Goal: Contribute content: Add original content to the website for others to see

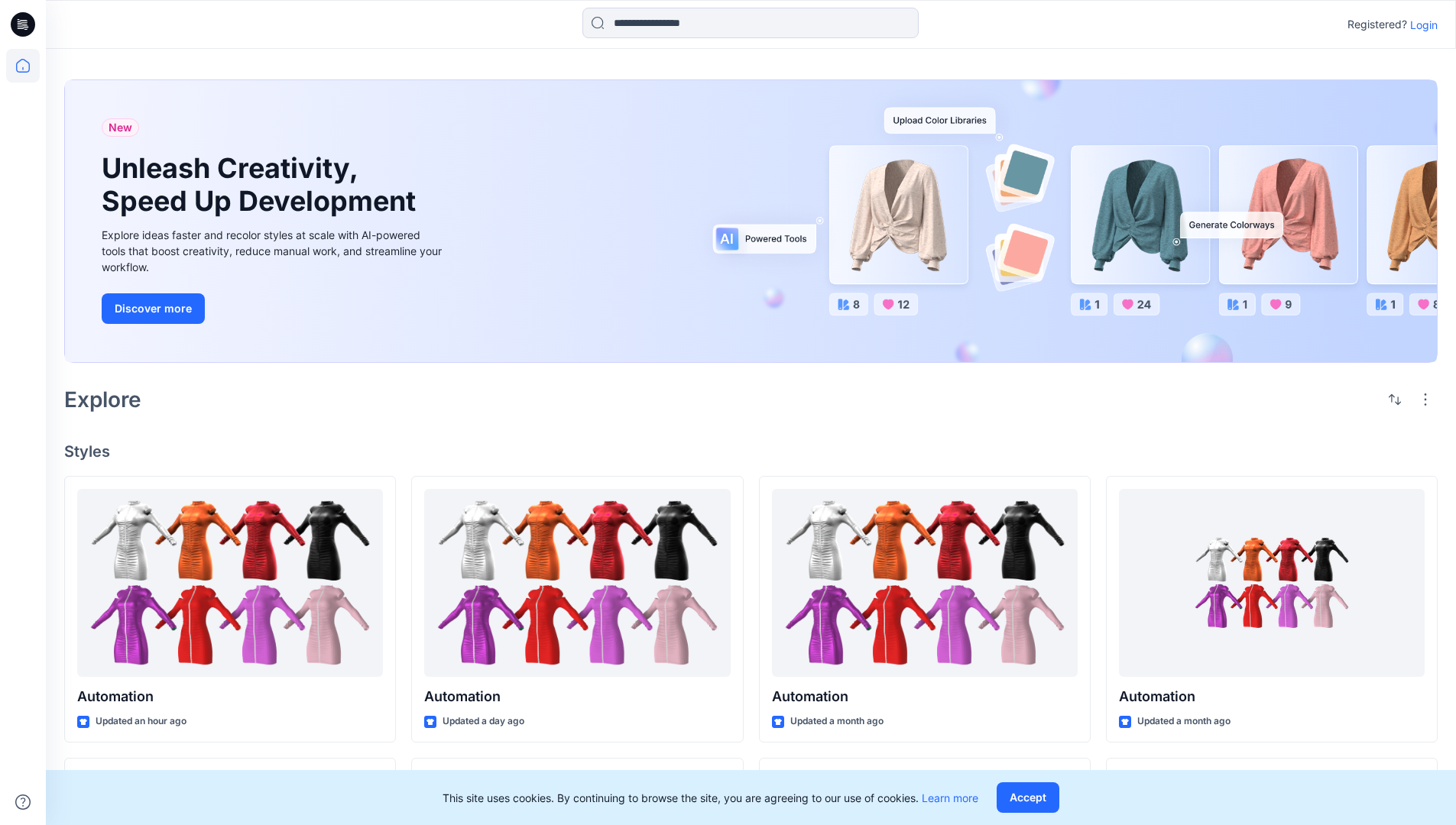
click at [1420, 24] on p "Login" at bounding box center [1424, 24] width 27 height 16
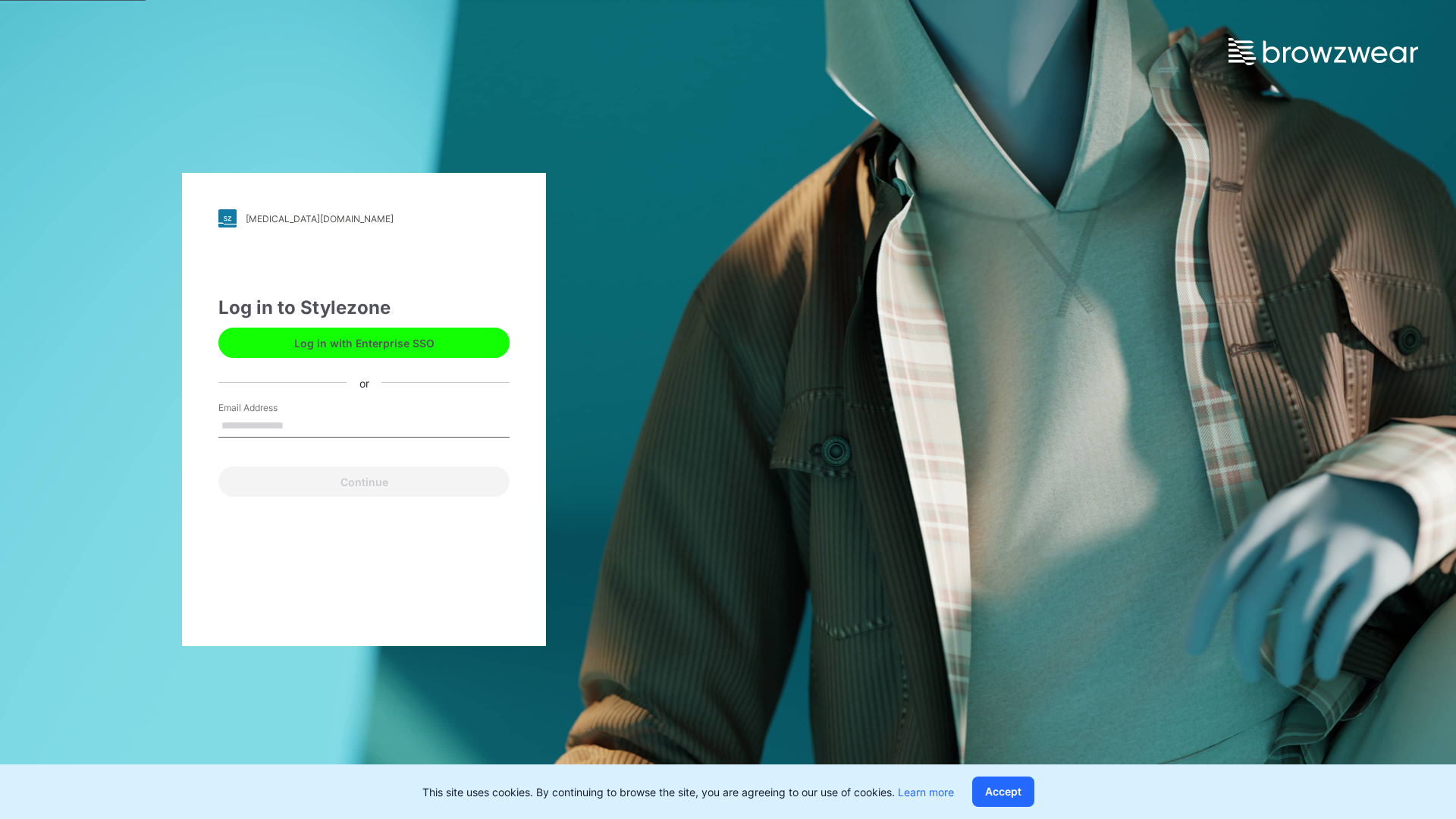
click at [299, 424] on input "Email Address" at bounding box center [364, 426] width 291 height 23
type input "**********"
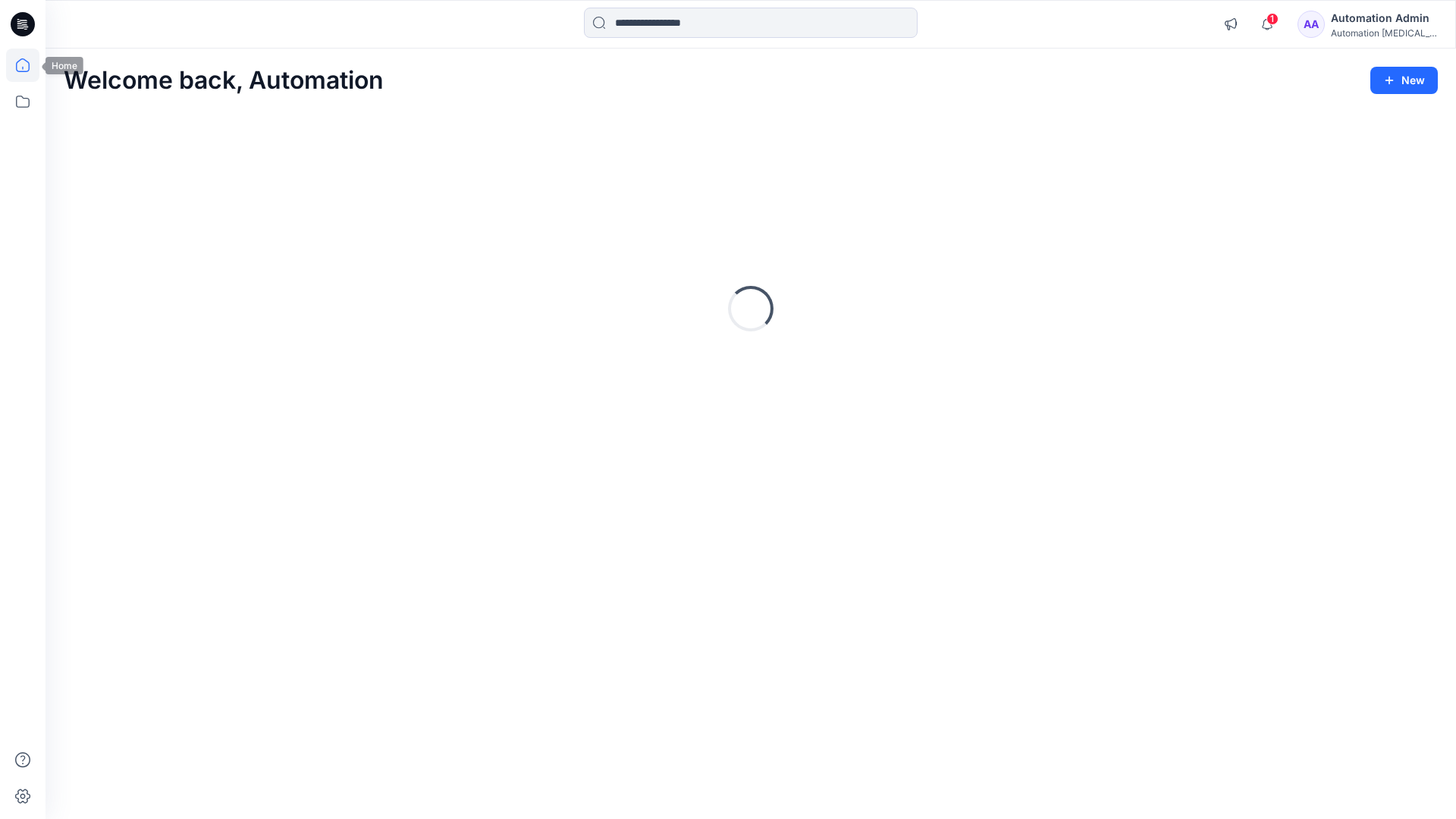
click at [29, 65] on icon at bounding box center [23, 65] width 13 height 13
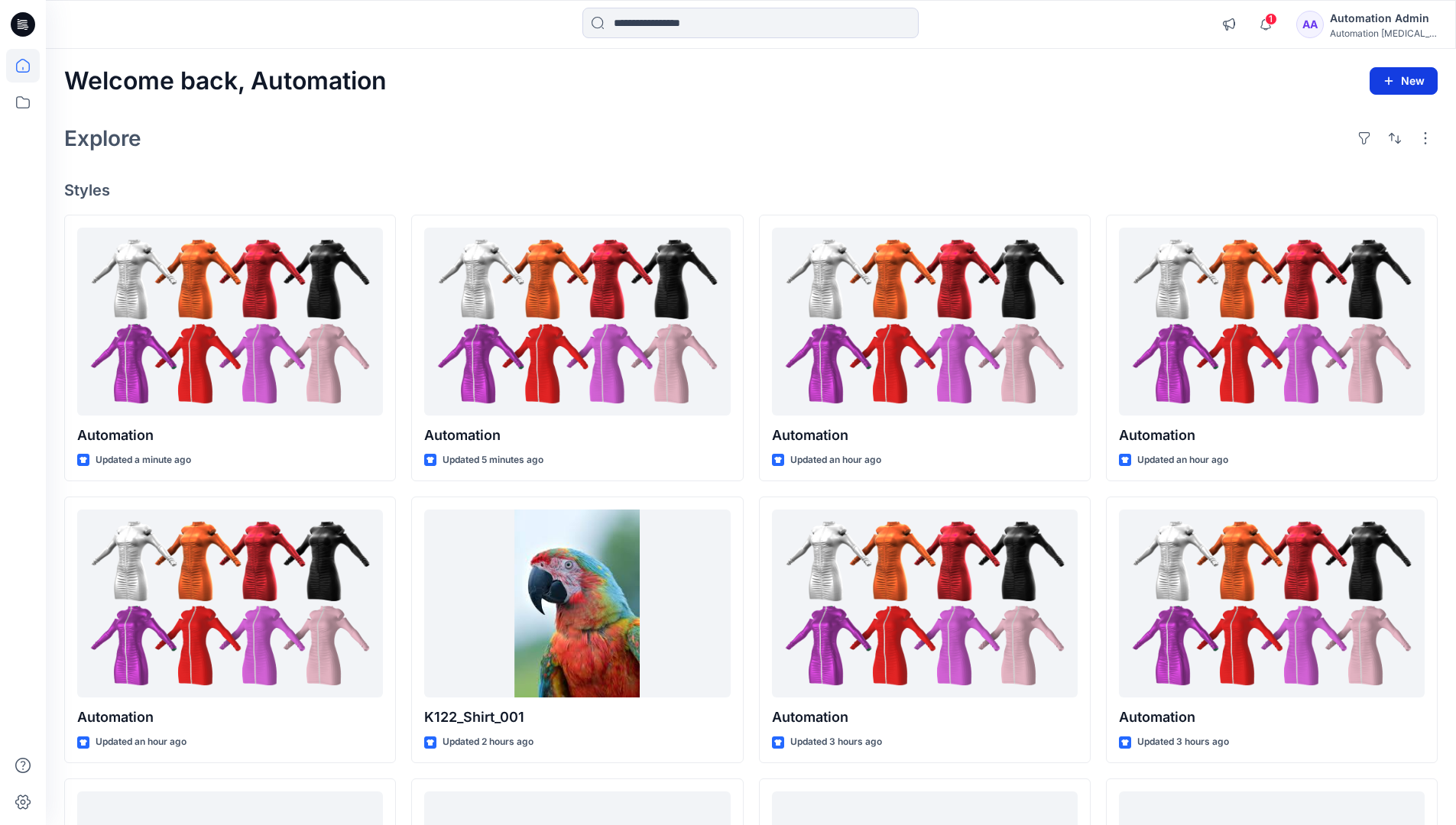
click at [1390, 73] on button "New" at bounding box center [1404, 81] width 68 height 27
click at [1354, 118] on p "New Style" at bounding box center [1355, 119] width 51 height 18
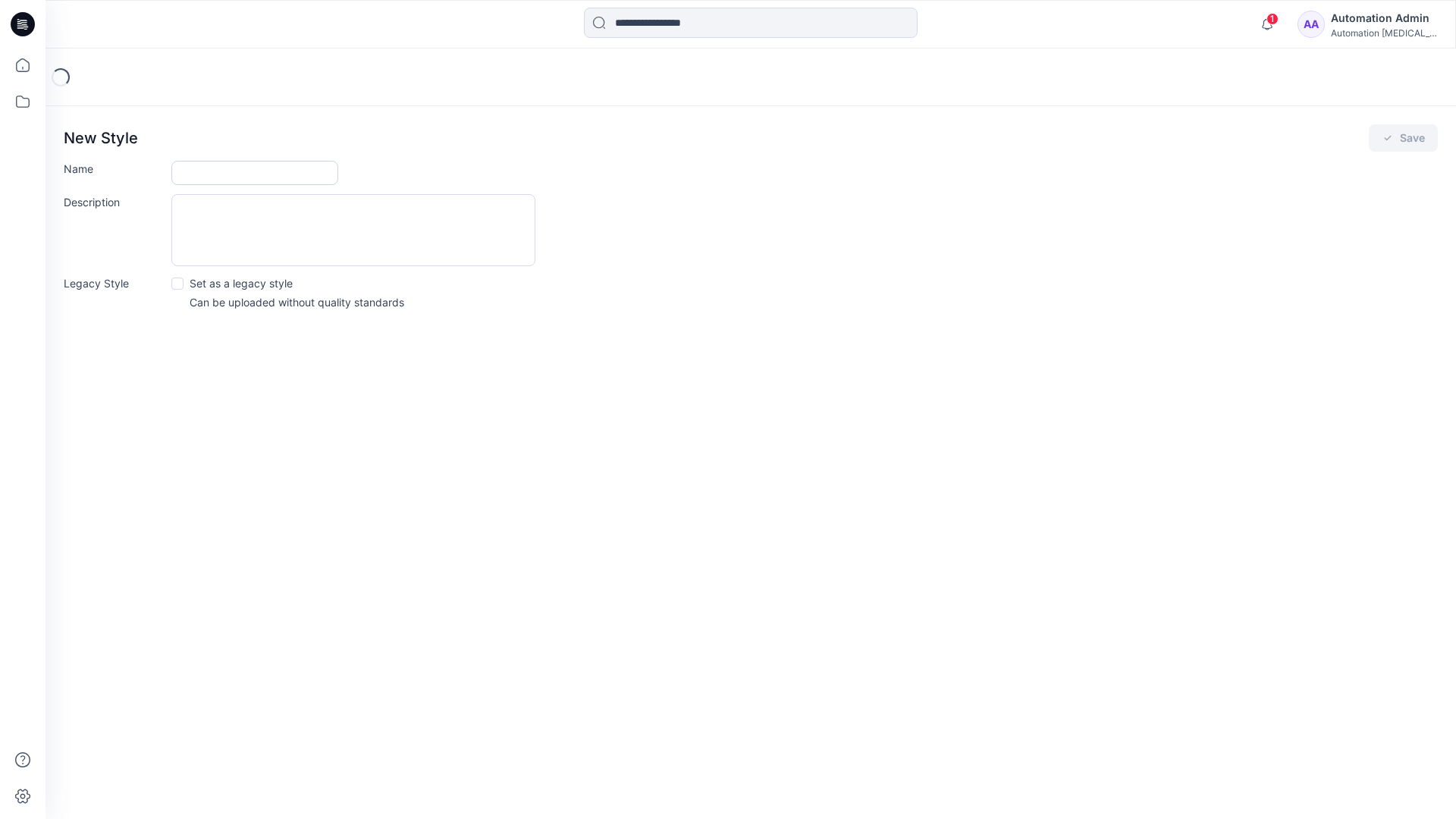
click at [212, 176] on input "Name" at bounding box center [255, 172] width 167 height 24
type input "**********"
click at [1396, 141] on button "Save" at bounding box center [1403, 138] width 69 height 27
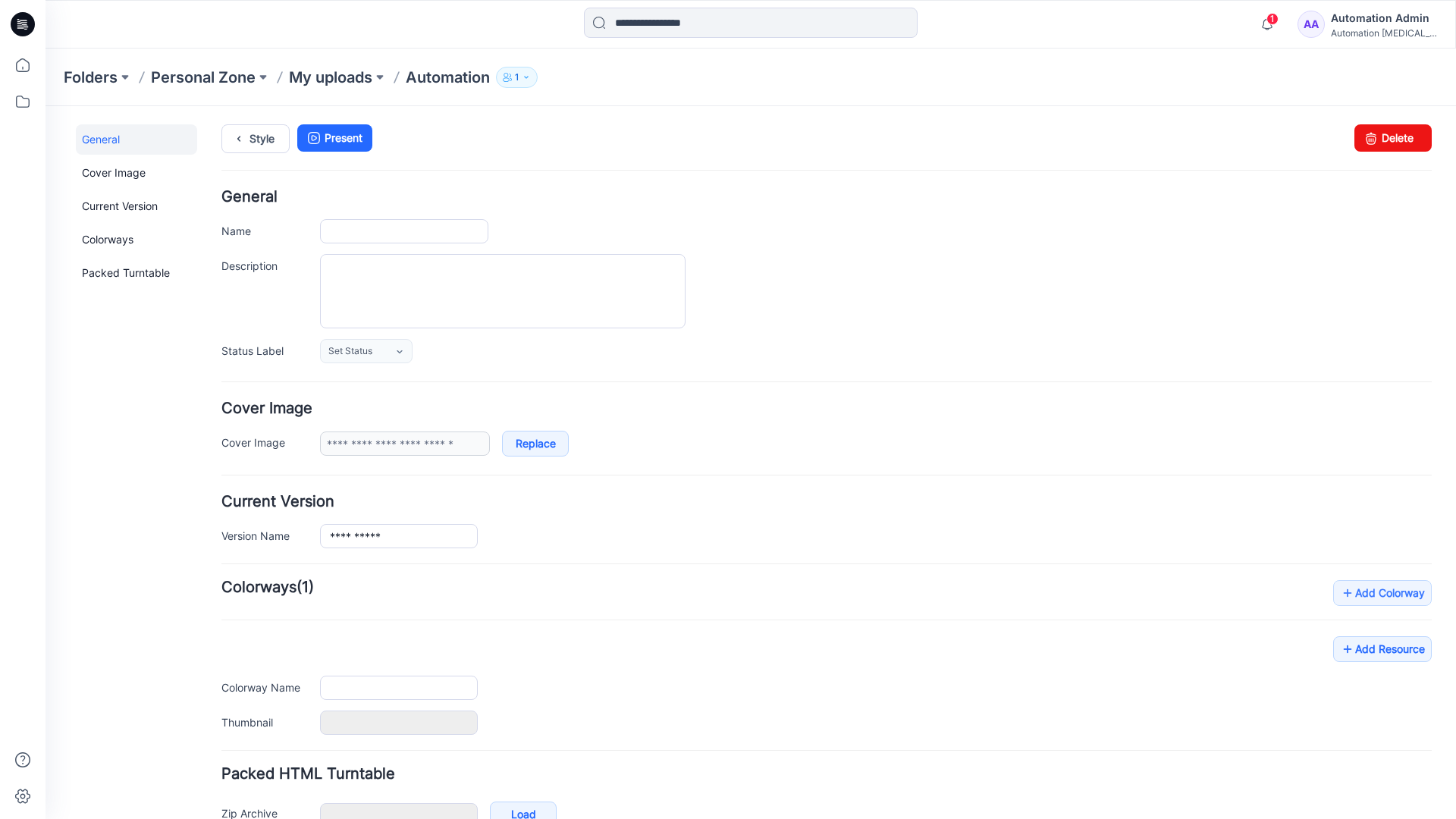
type input "**********"
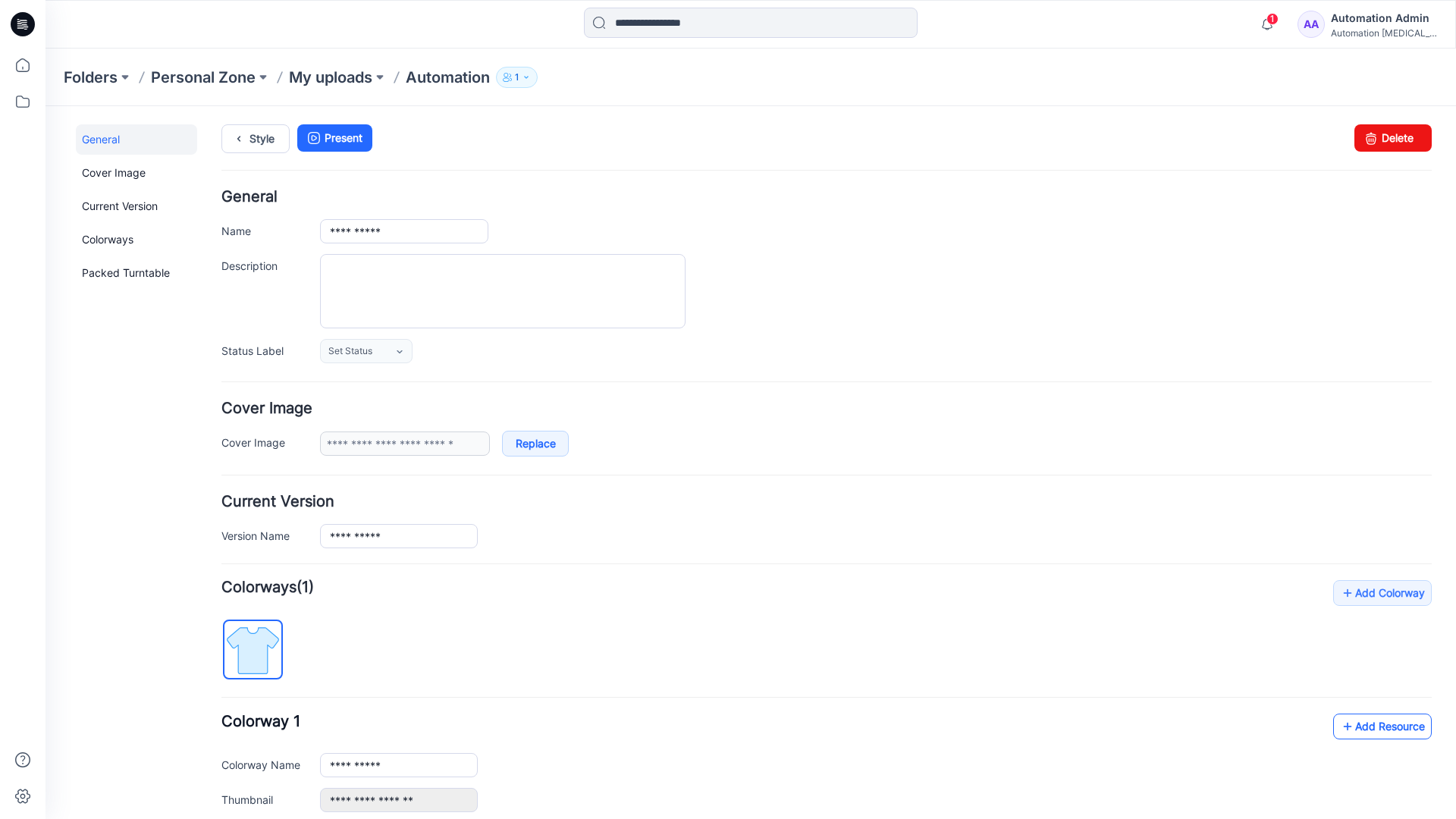
click at [1371, 725] on link "Add Resource" at bounding box center [1382, 726] width 99 height 26
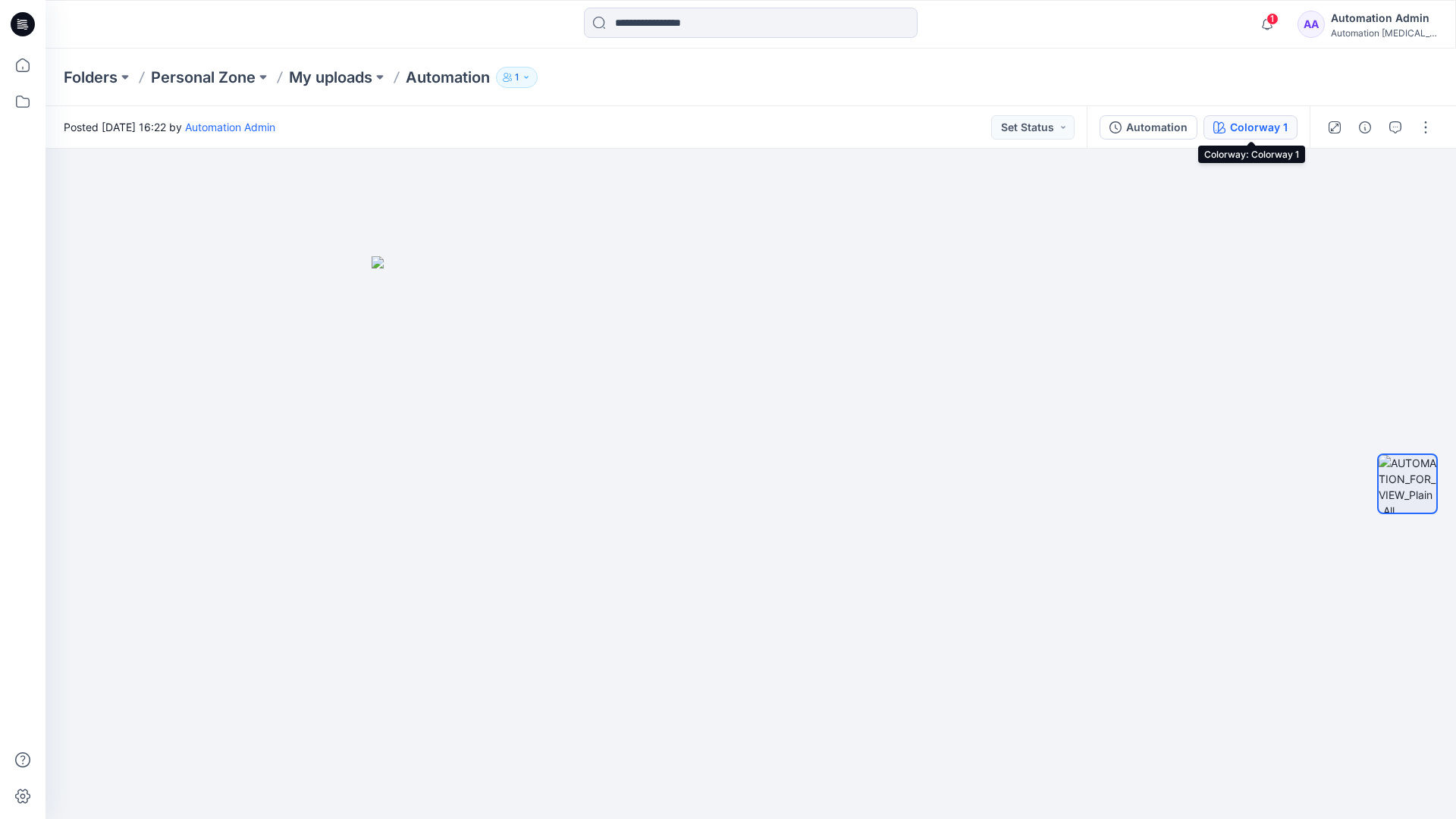
click at [1229, 130] on button "Colorway 1" at bounding box center [1251, 127] width 94 height 24
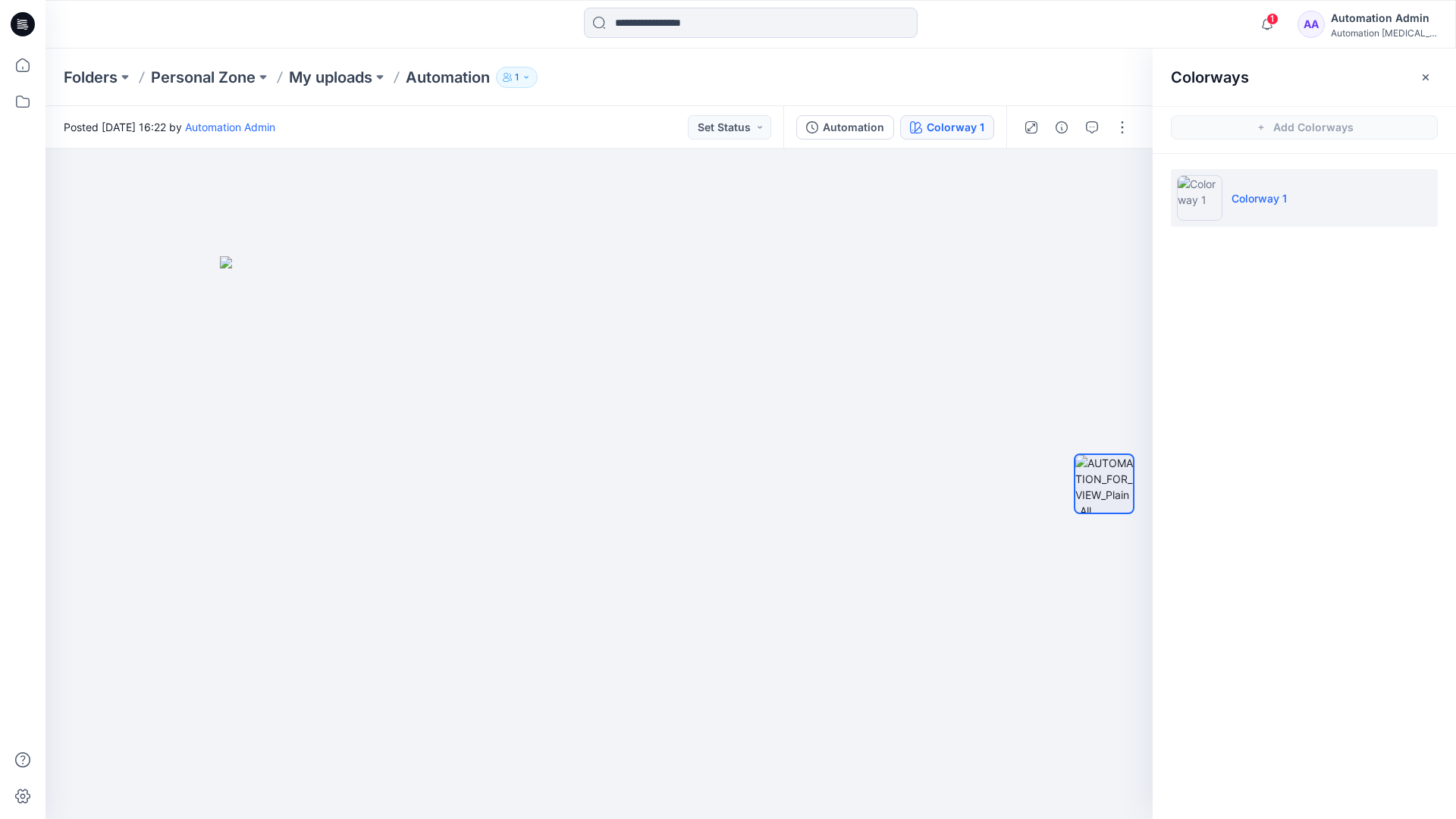
click at [1305, 201] on li "Colorway 1" at bounding box center [1304, 198] width 267 height 58
click at [1433, 74] on button "button" at bounding box center [1425, 77] width 24 height 24
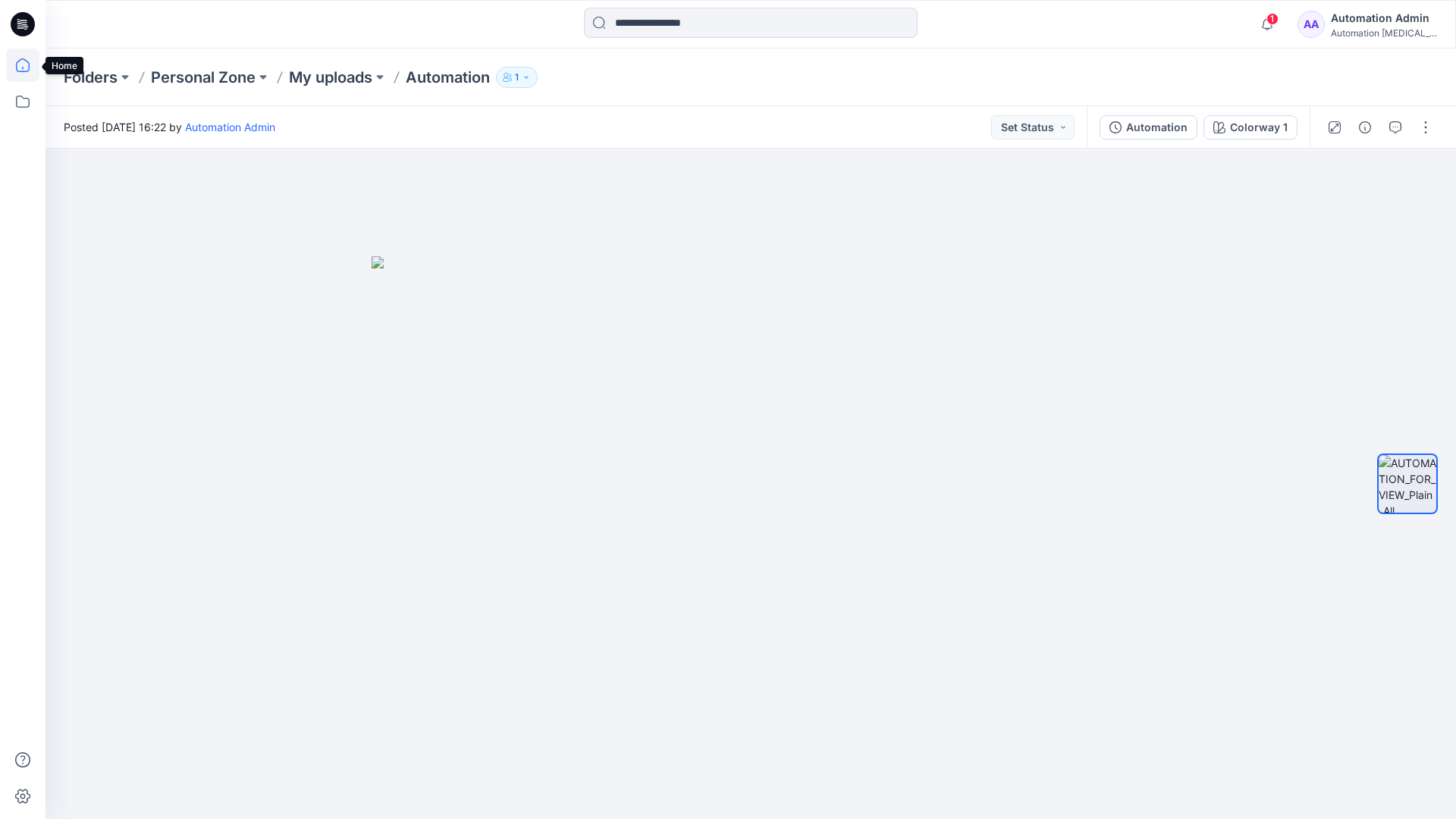
click at [26, 65] on icon at bounding box center [22, 65] width 34 height 34
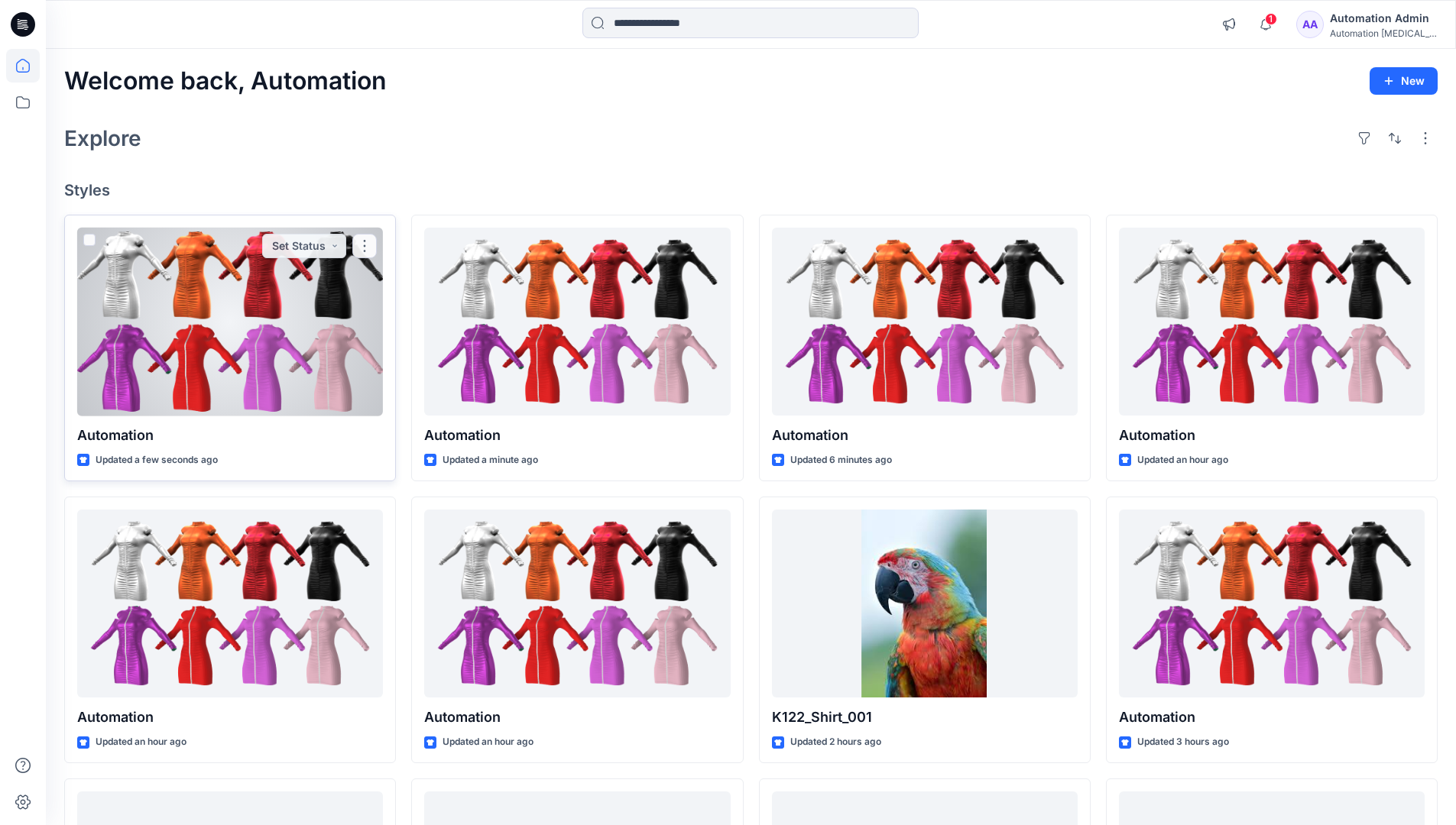
click at [275, 323] on div at bounding box center [230, 321] width 306 height 189
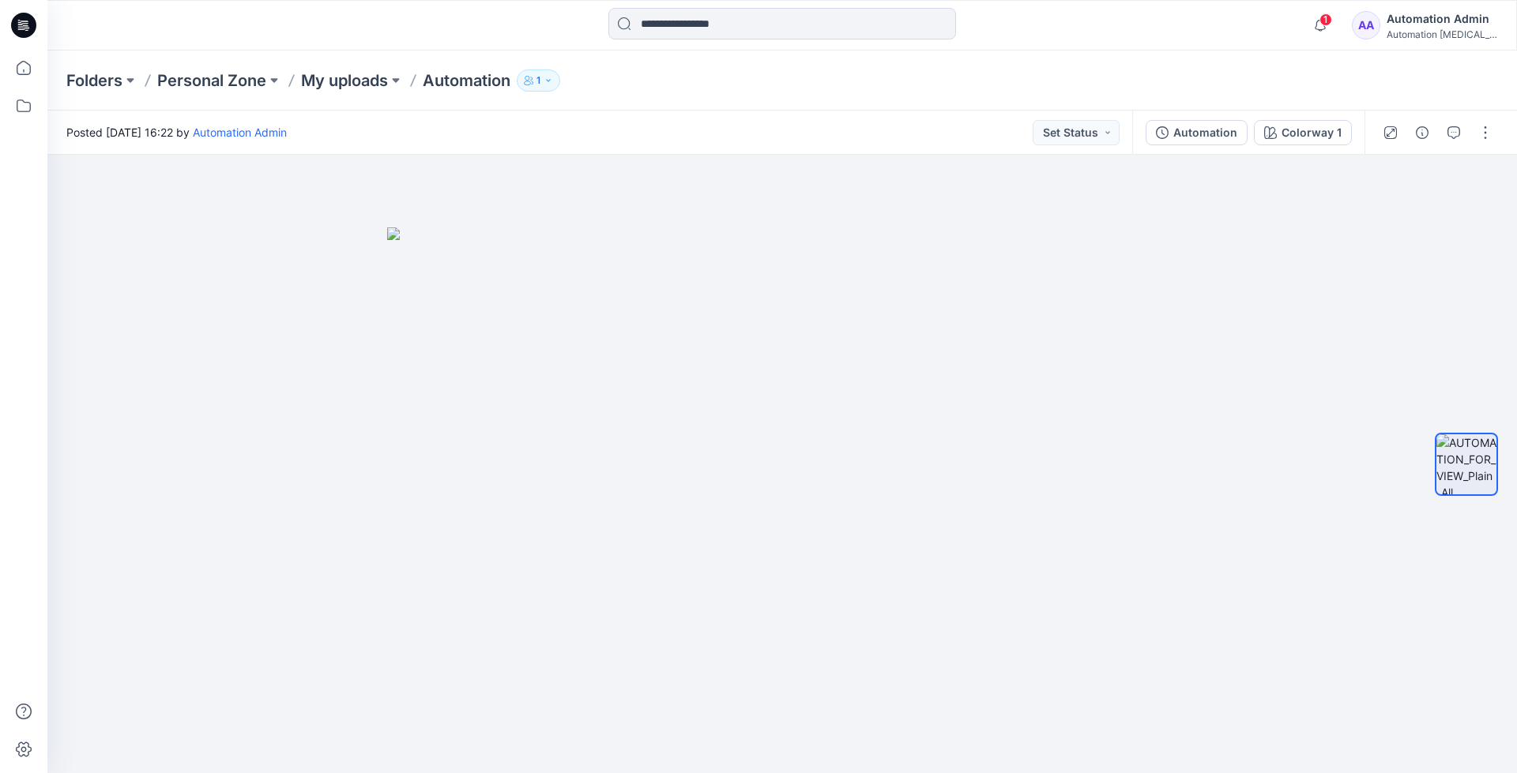
click at [1240, 63] on div "Folders Personal Zone My uploads Automation 1" at bounding box center [781, 81] width 1469 height 60
click at [1440, 20] on div "Automation Admin" at bounding box center [1441, 18] width 111 height 19
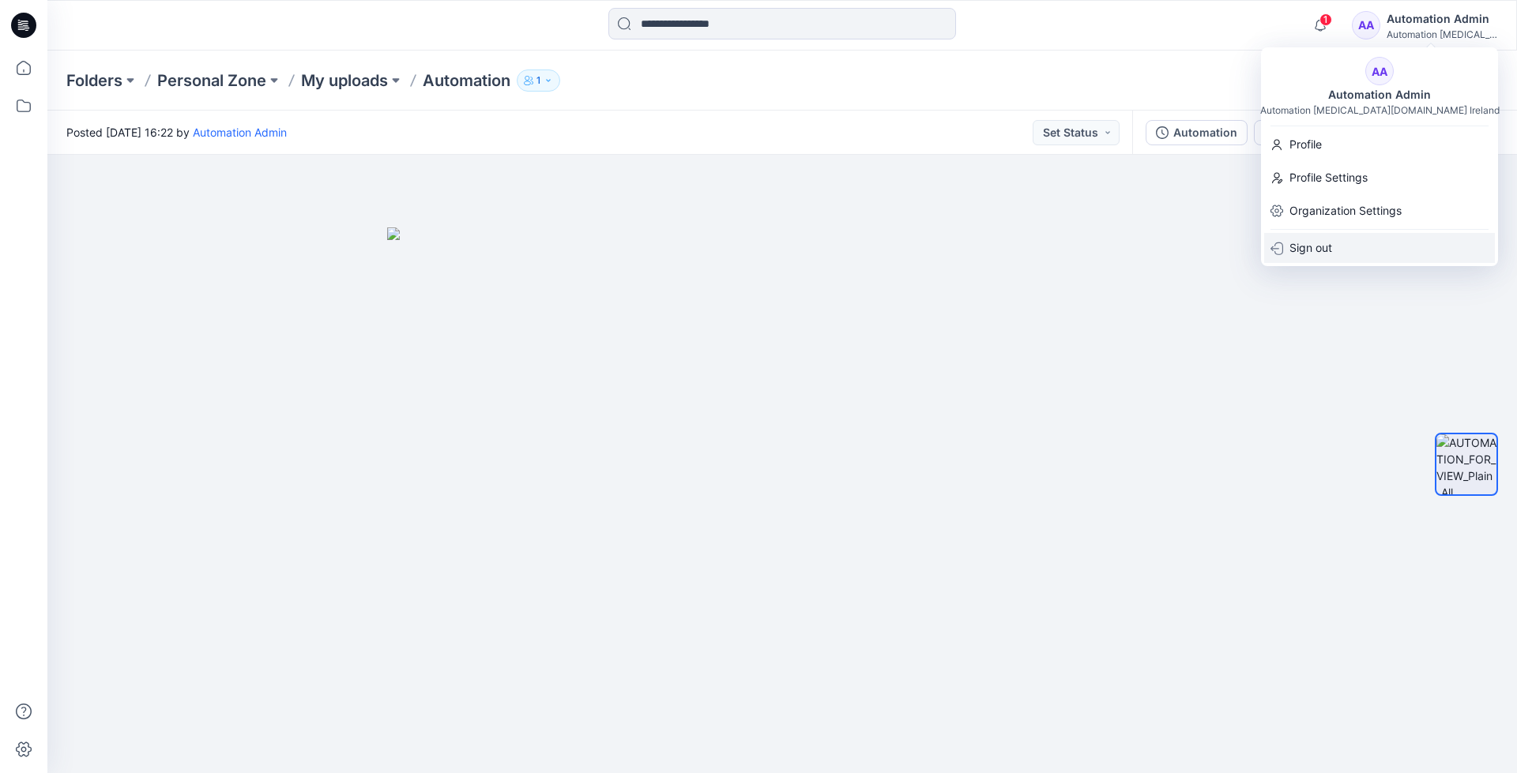
click at [1343, 245] on div "Sign out" at bounding box center [1379, 248] width 231 height 30
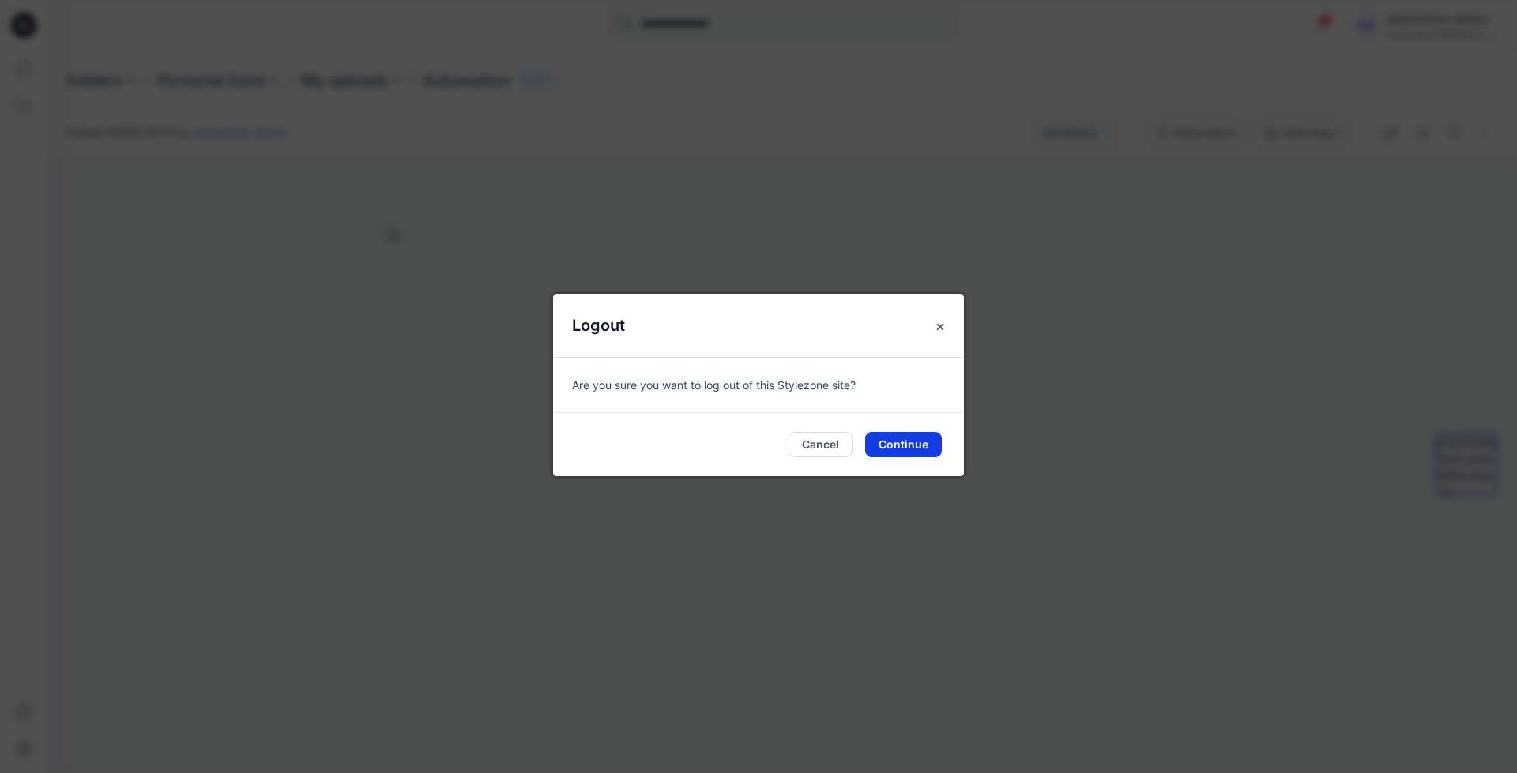
click at [909, 441] on button "Continue" at bounding box center [903, 444] width 77 height 25
